Goal: Find specific page/section: Find specific page/section

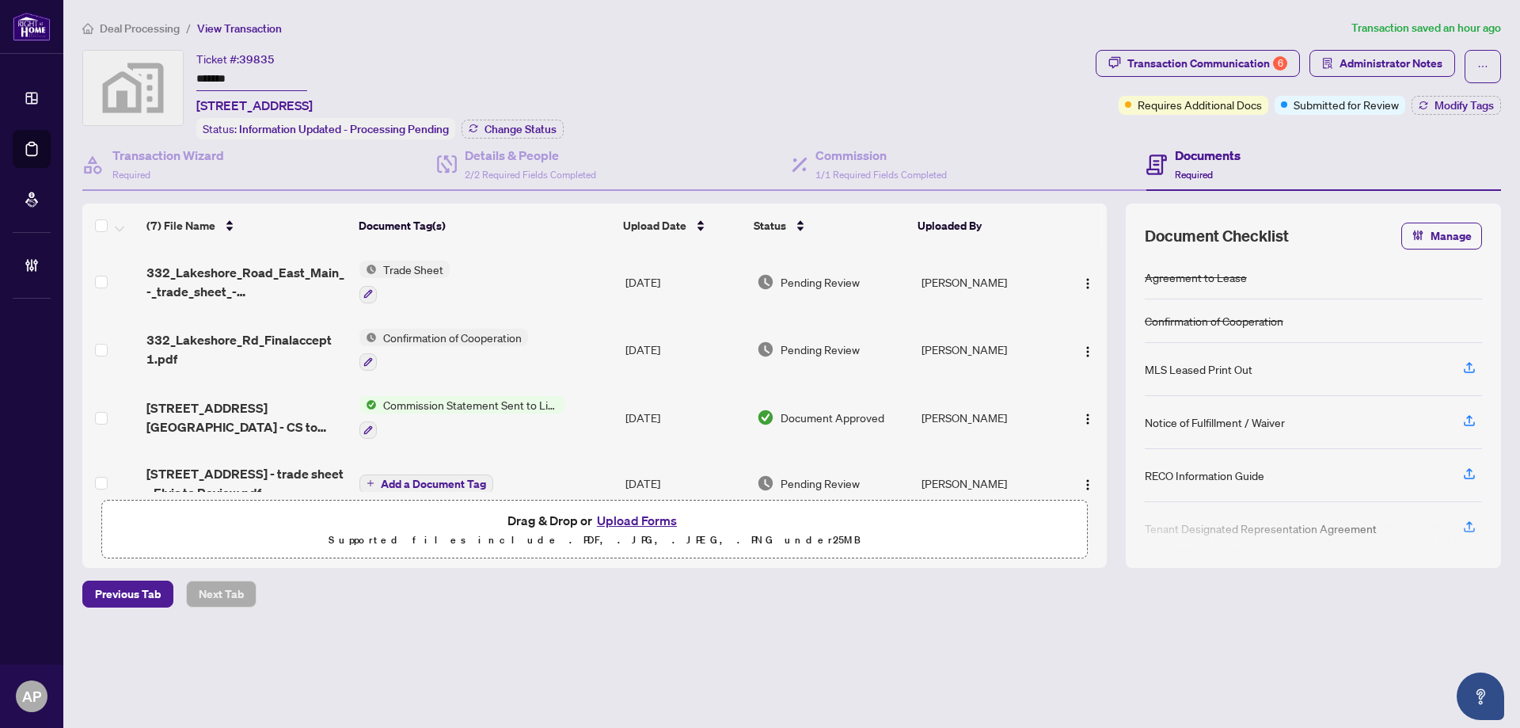
click at [617, 18] on main "Deal Processing / View Transaction Transaction saved an hour ago Ticket #: 3983…" at bounding box center [791, 364] width 1457 height 728
click at [985, 275] on td "[PERSON_NAME]" at bounding box center [987, 282] width 145 height 68
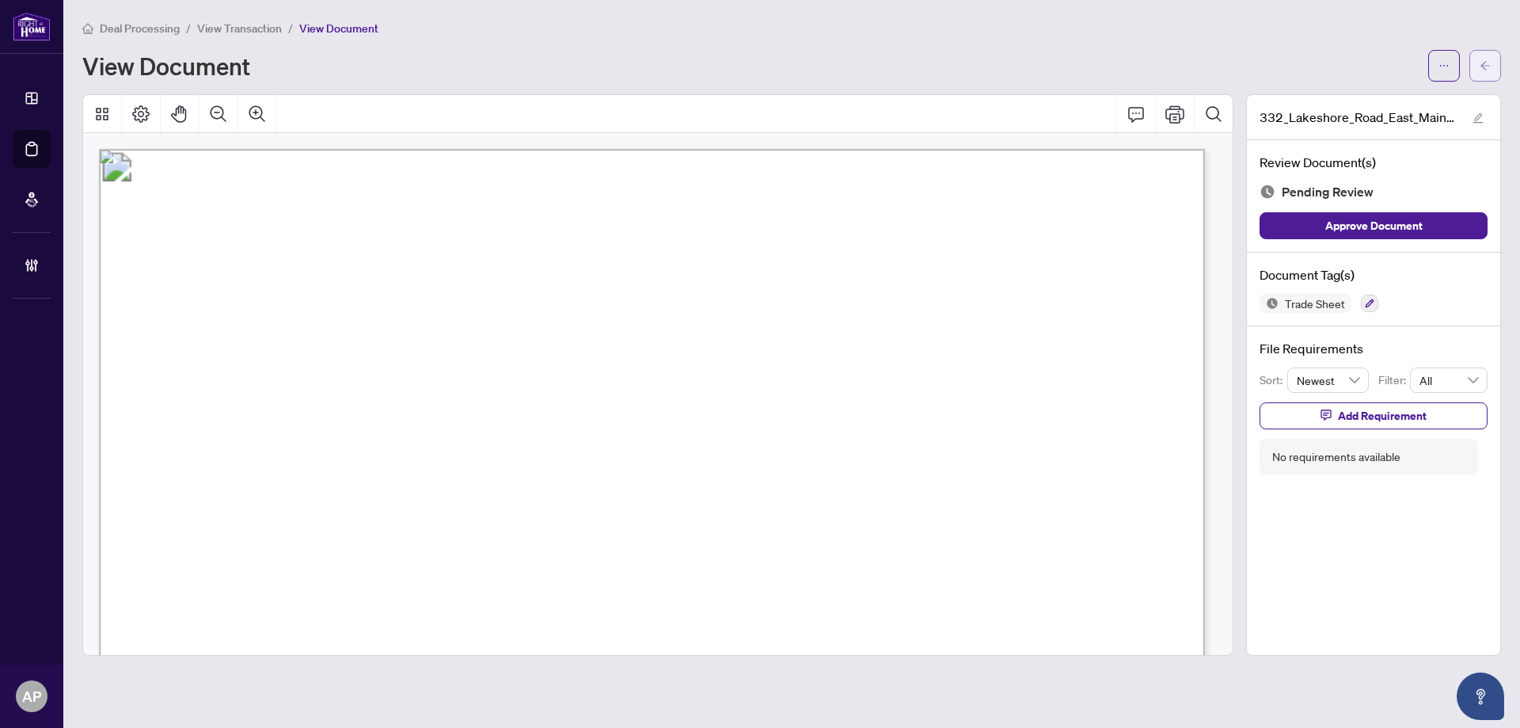
click at [1491, 70] on button "button" at bounding box center [1485, 66] width 32 height 32
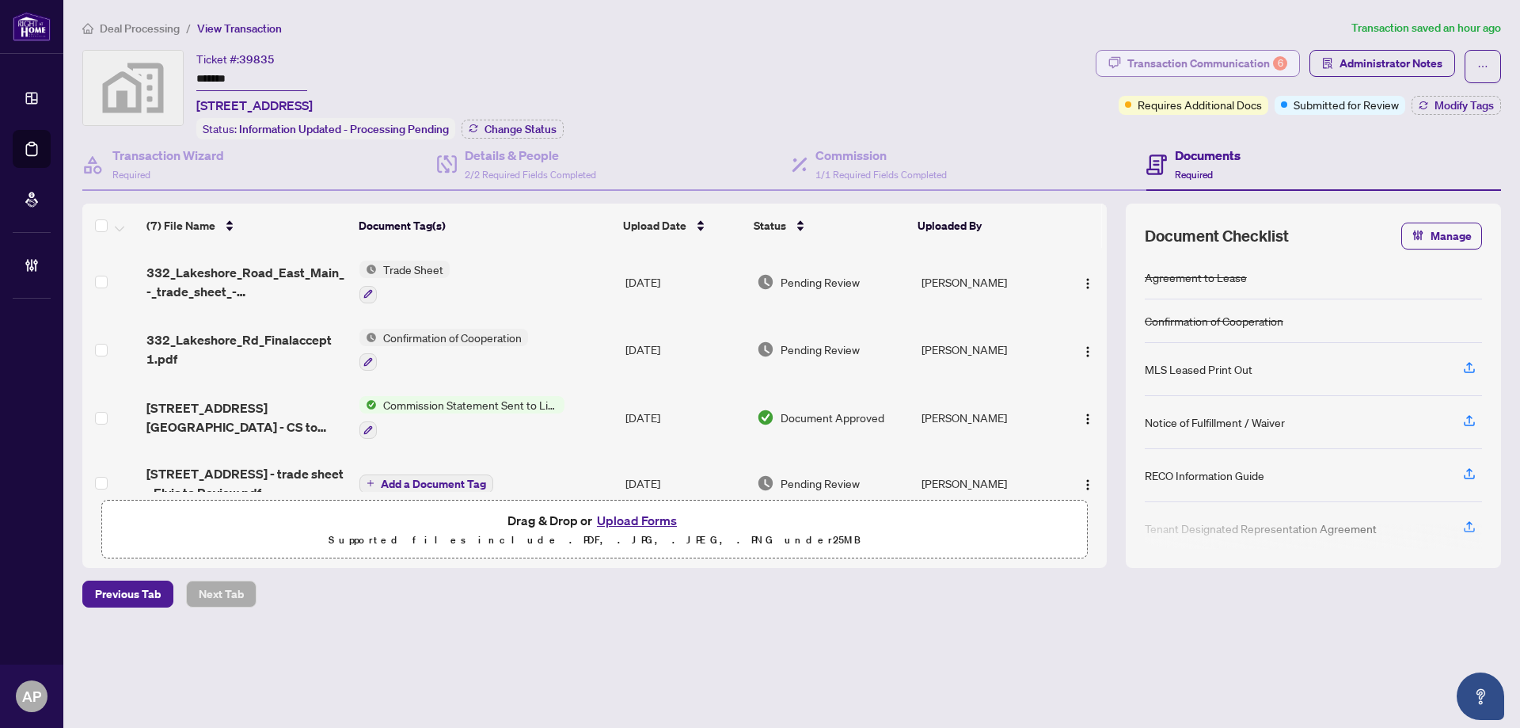
click at [1261, 58] on div "Transaction Communication 6" at bounding box center [1207, 63] width 160 height 25
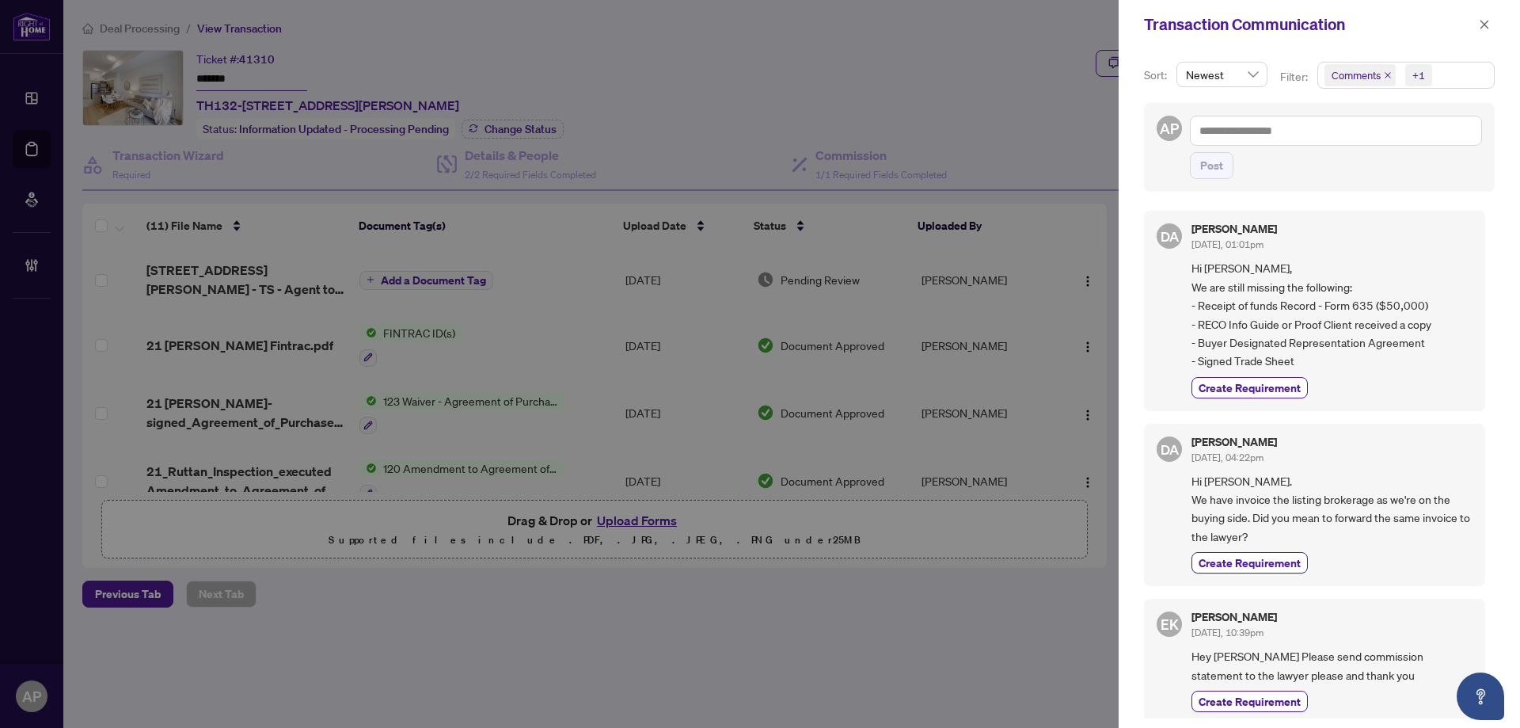
click at [576, 100] on div at bounding box center [760, 364] width 1520 height 728
click at [1488, 26] on icon "close" at bounding box center [1484, 24] width 11 height 11
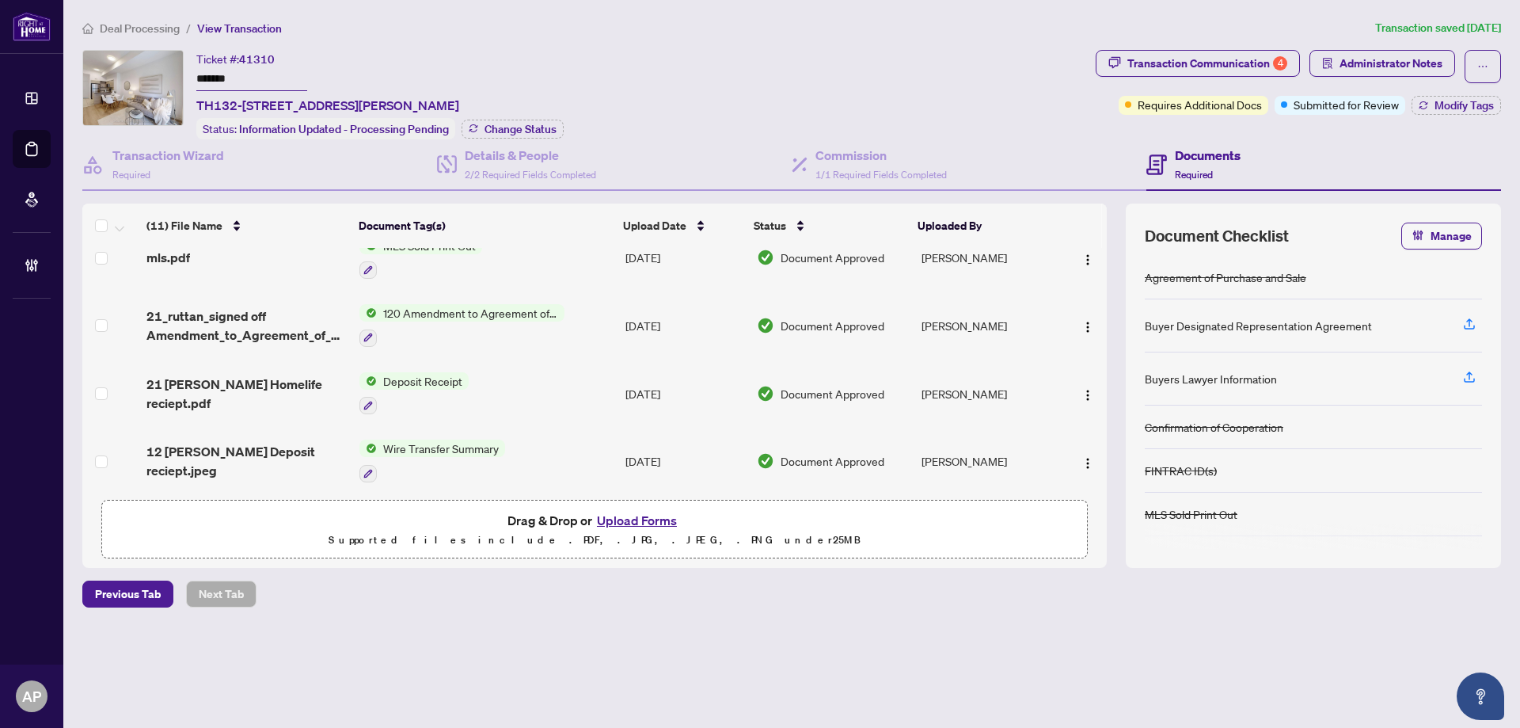
scroll to position [496, 0]
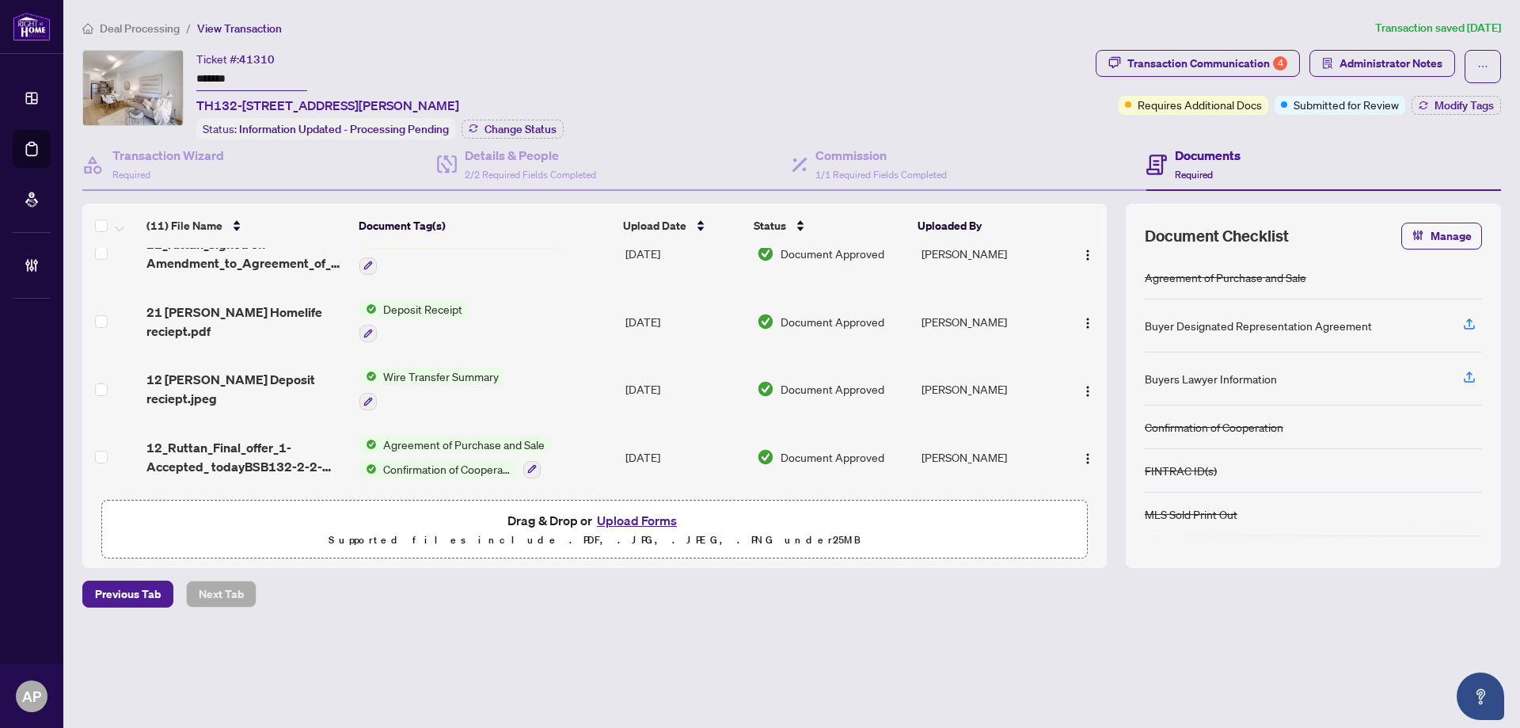
click at [542, 382] on td "Wire Transfer Summary" at bounding box center [486, 389] width 266 height 68
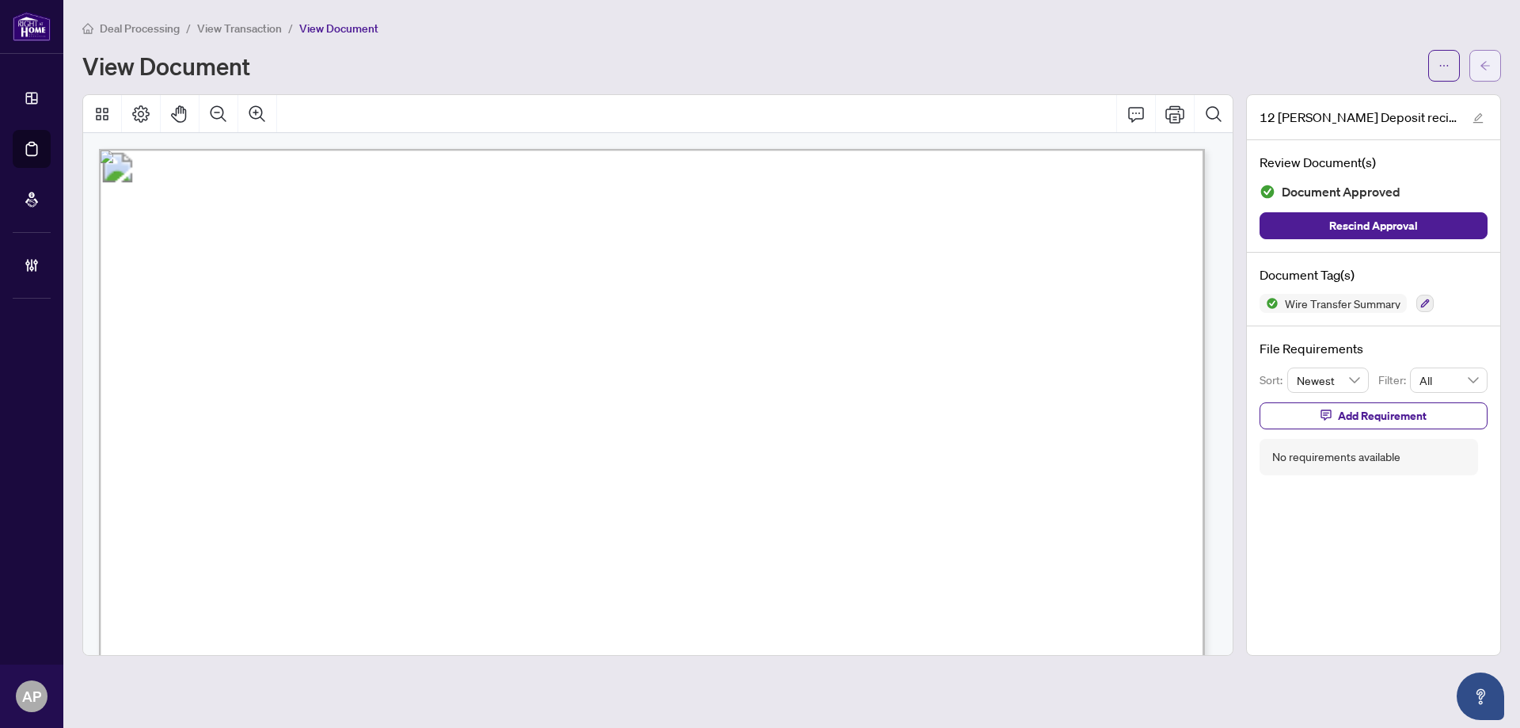
click at [1483, 62] on icon "arrow-left" at bounding box center [1485, 65] width 11 height 11
